Goal: Task Accomplishment & Management: Manage account settings

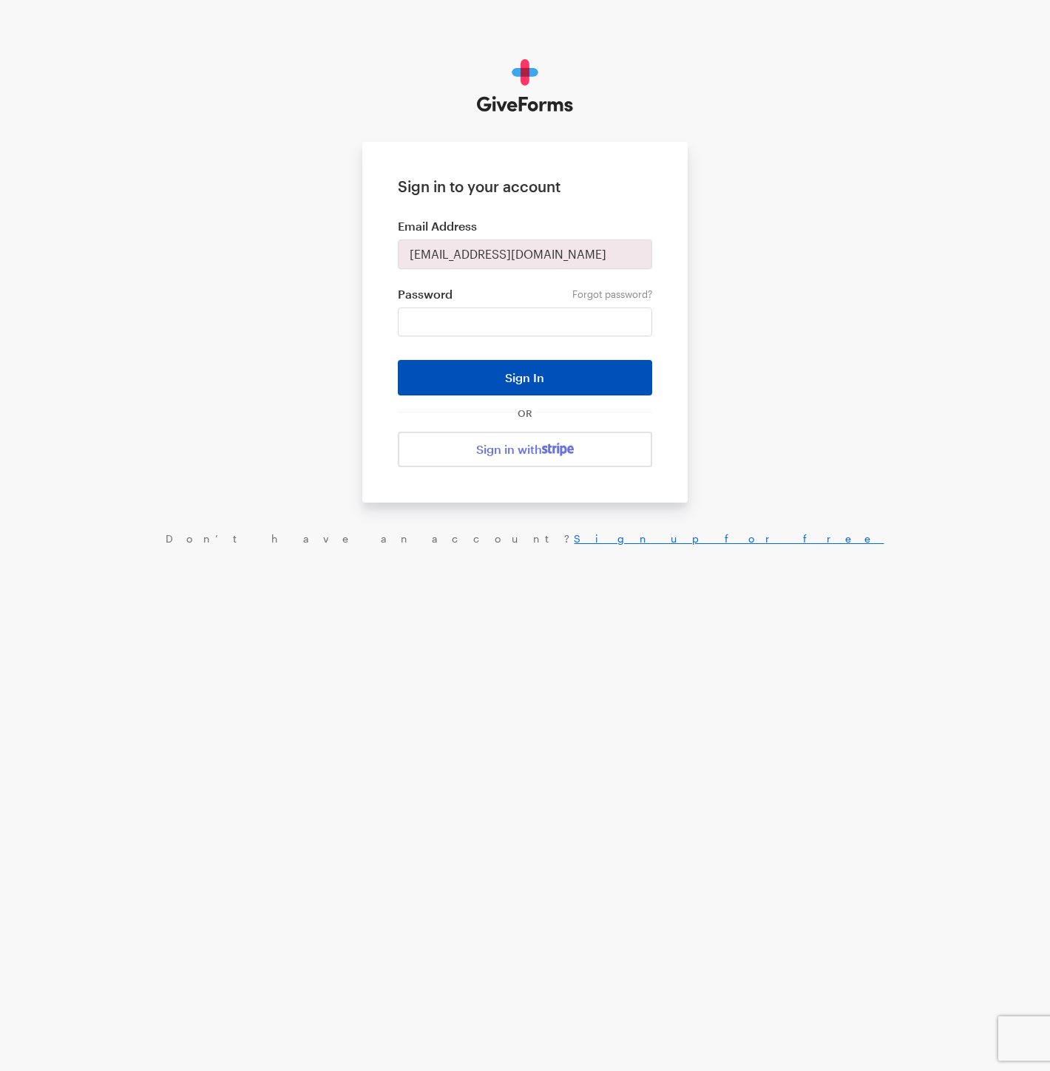
click at [465, 379] on button "Sign In" at bounding box center [525, 377] width 254 height 35
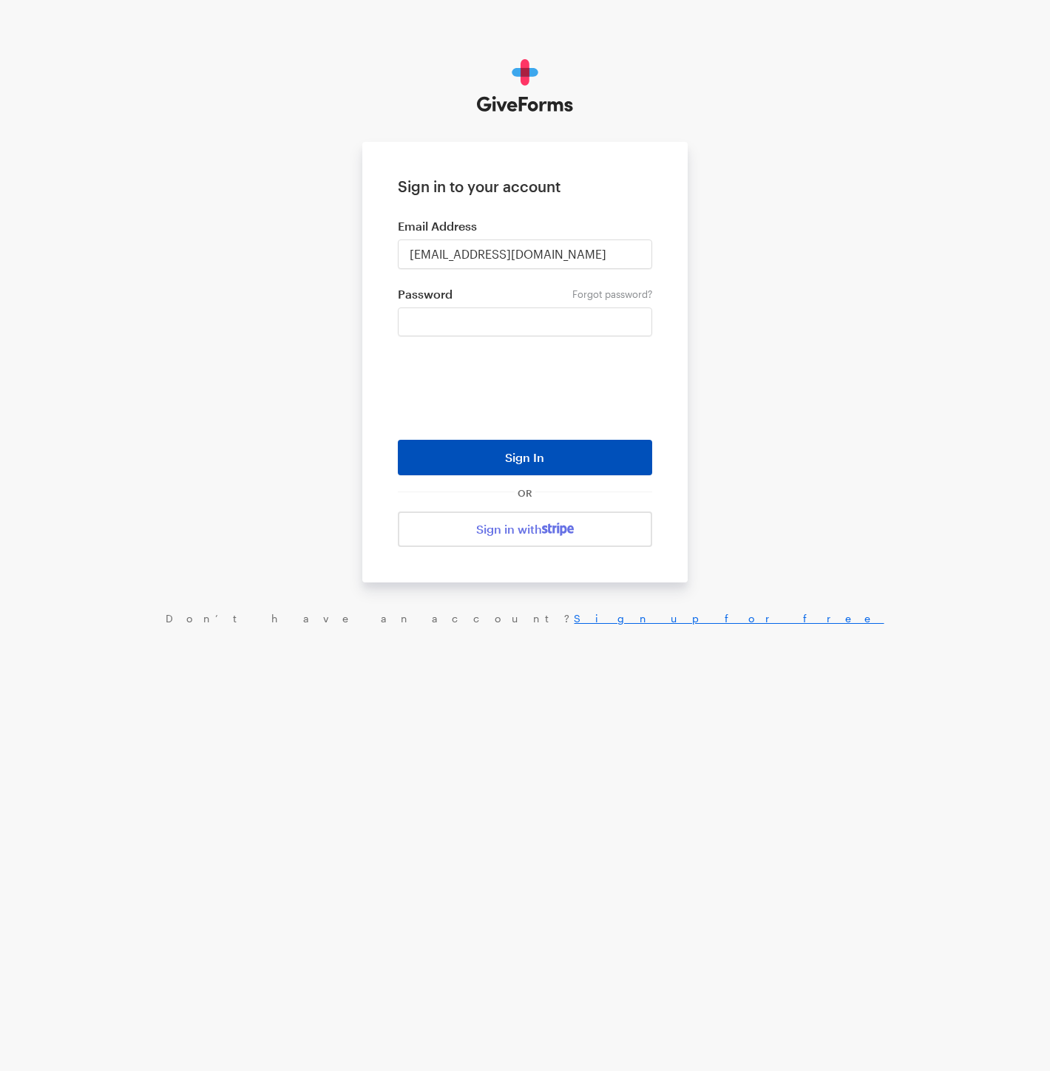
click at [501, 457] on button "Sign In" at bounding box center [525, 457] width 254 height 35
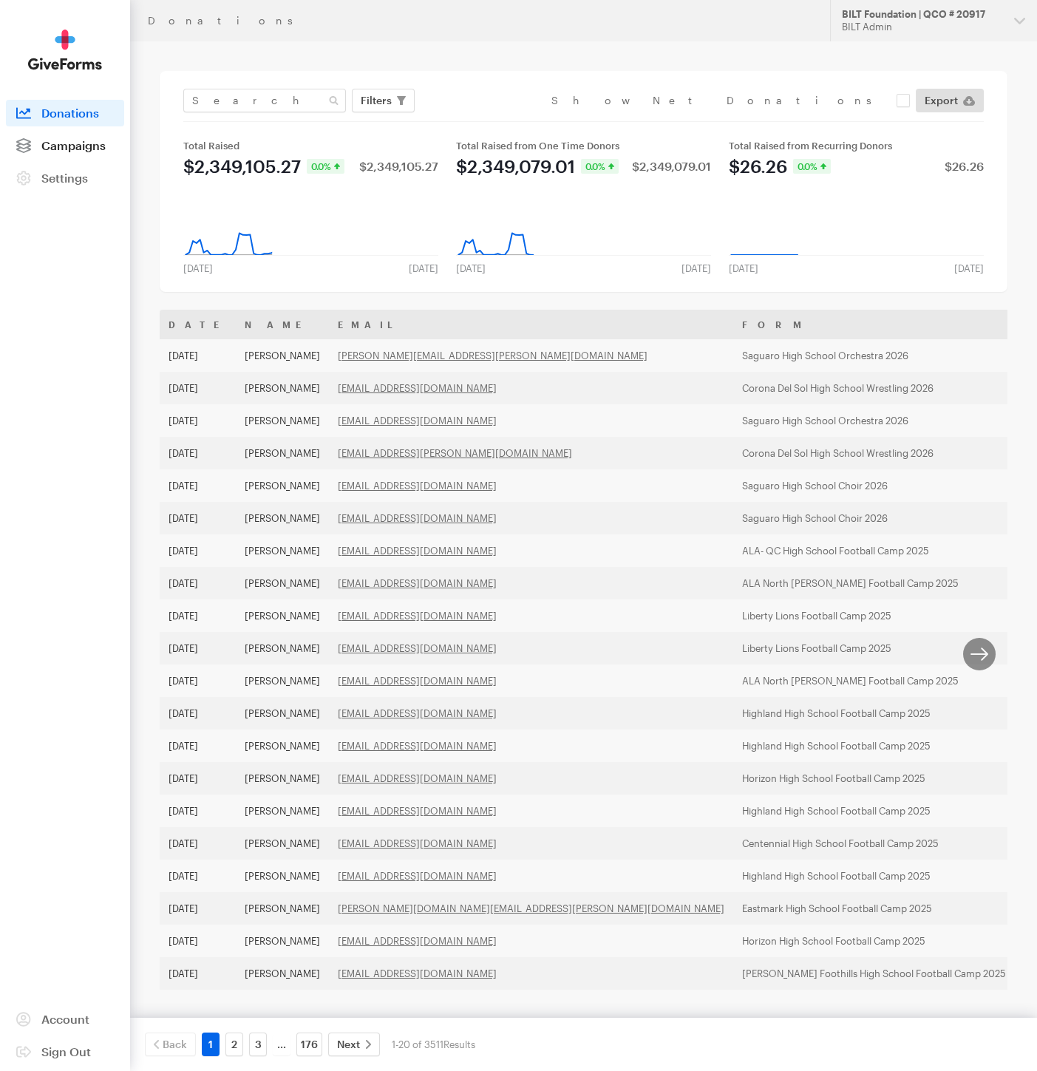
click at [63, 150] on span "Campaigns" at bounding box center [73, 145] width 64 height 14
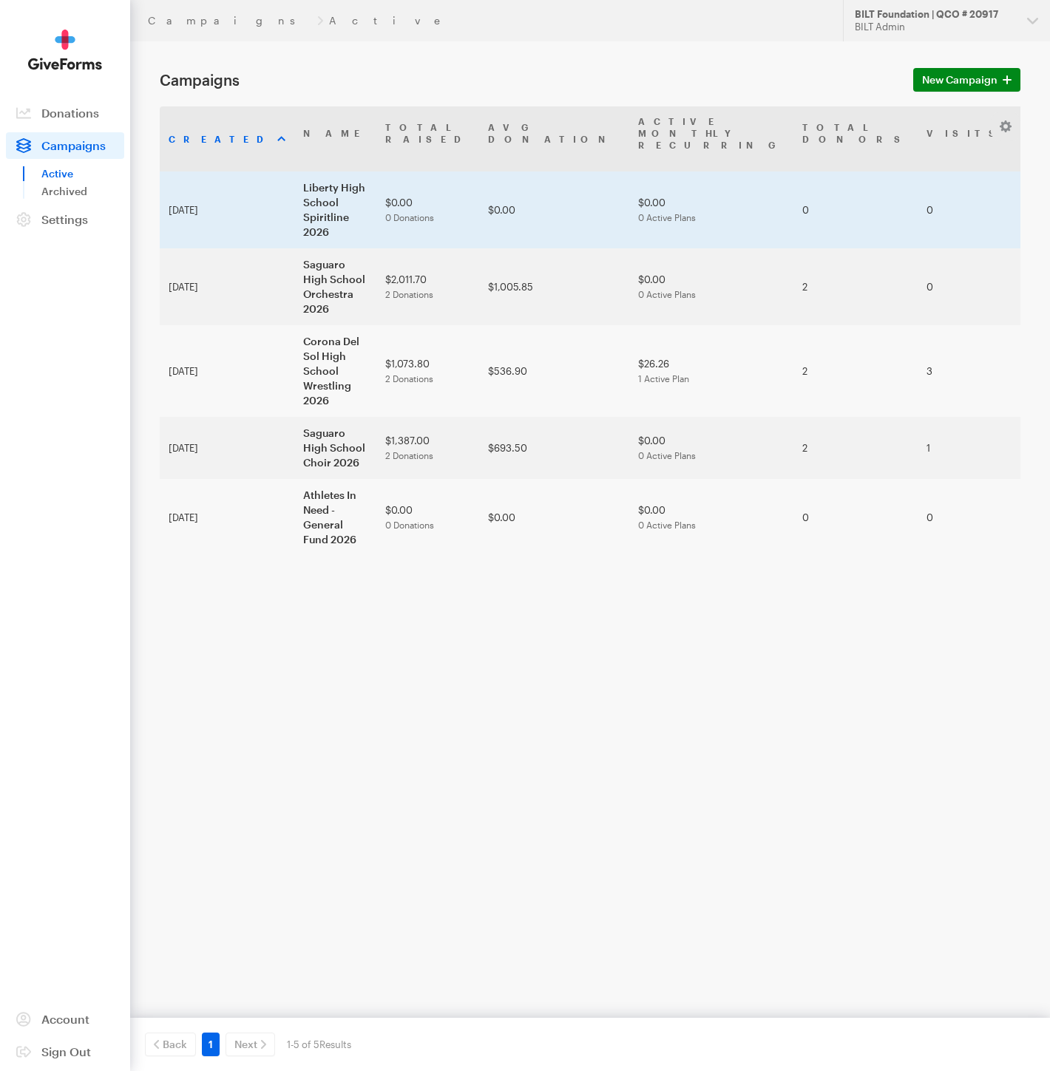
click at [294, 179] on td "Liberty High School Spiritline 2026" at bounding box center [335, 210] width 82 height 77
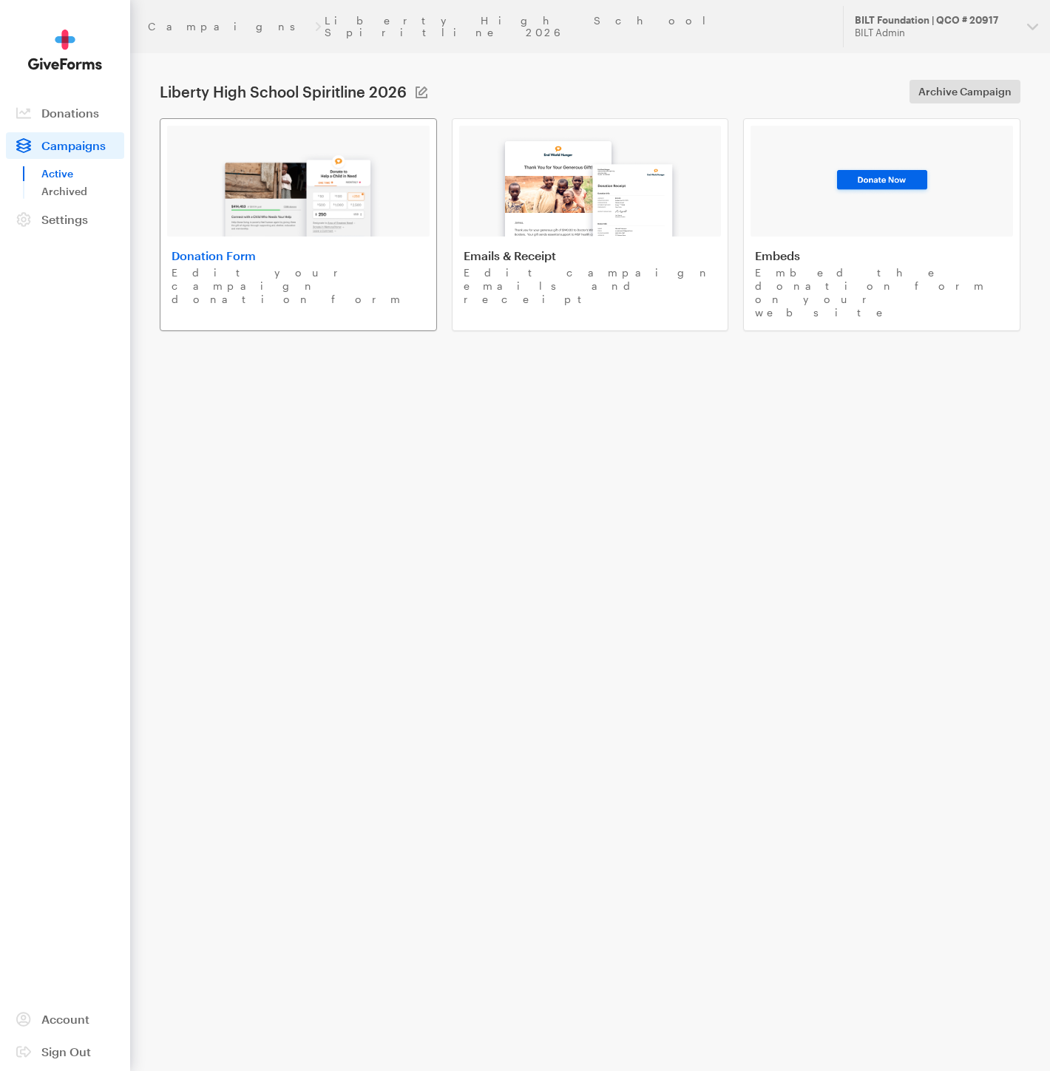
click at [319, 208] on img at bounding box center [298, 189] width 173 height 95
